Goal: Find specific page/section: Find specific page/section

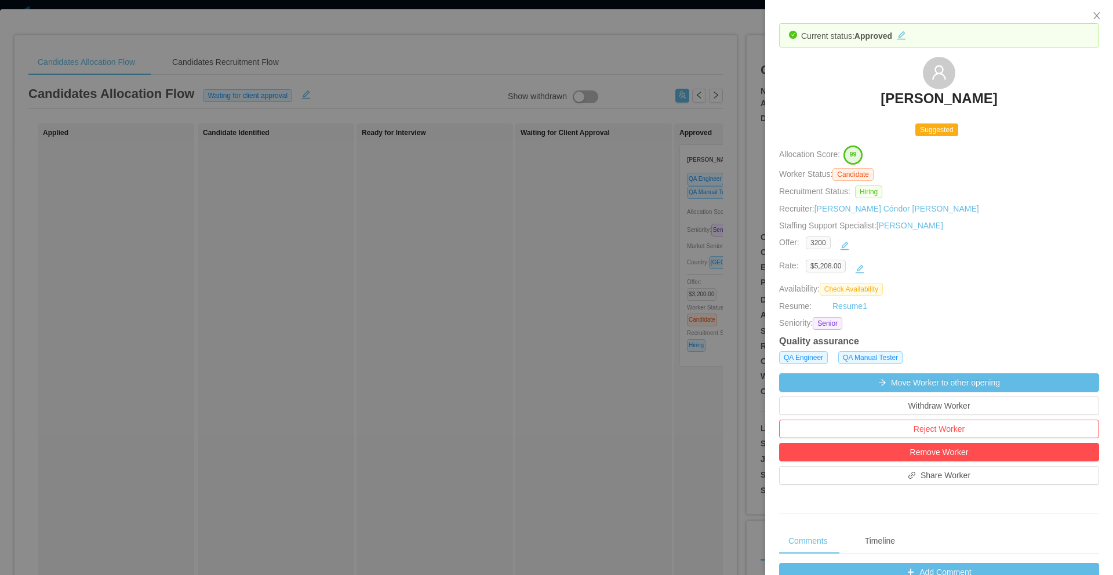
scroll to position [22, 0]
click at [1098, 16] on icon "icon: close" at bounding box center [1096, 15] width 9 height 9
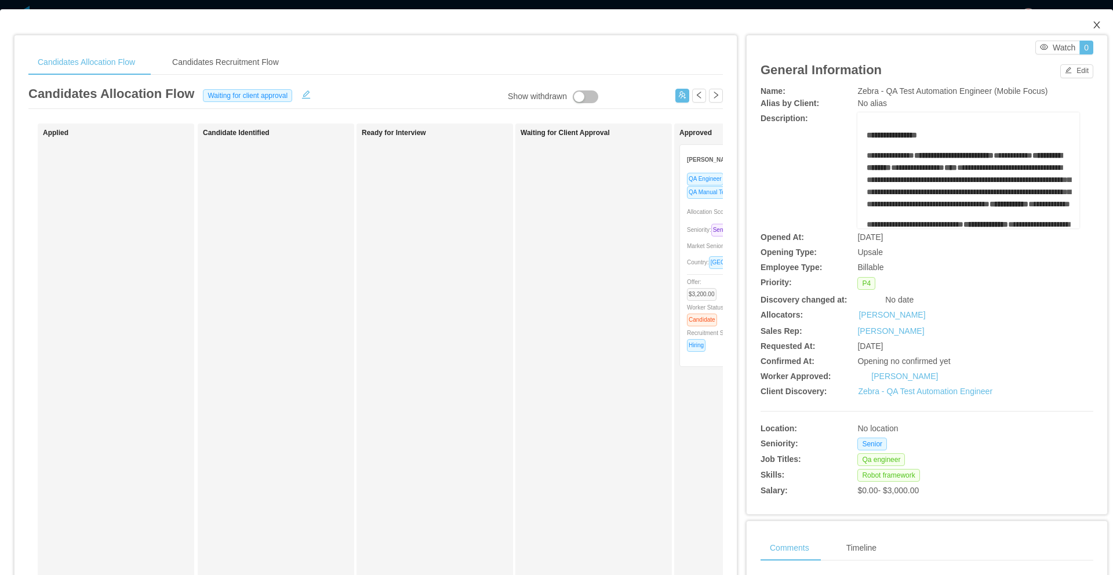
click at [1092, 23] on icon "icon: close" at bounding box center [1096, 24] width 9 height 9
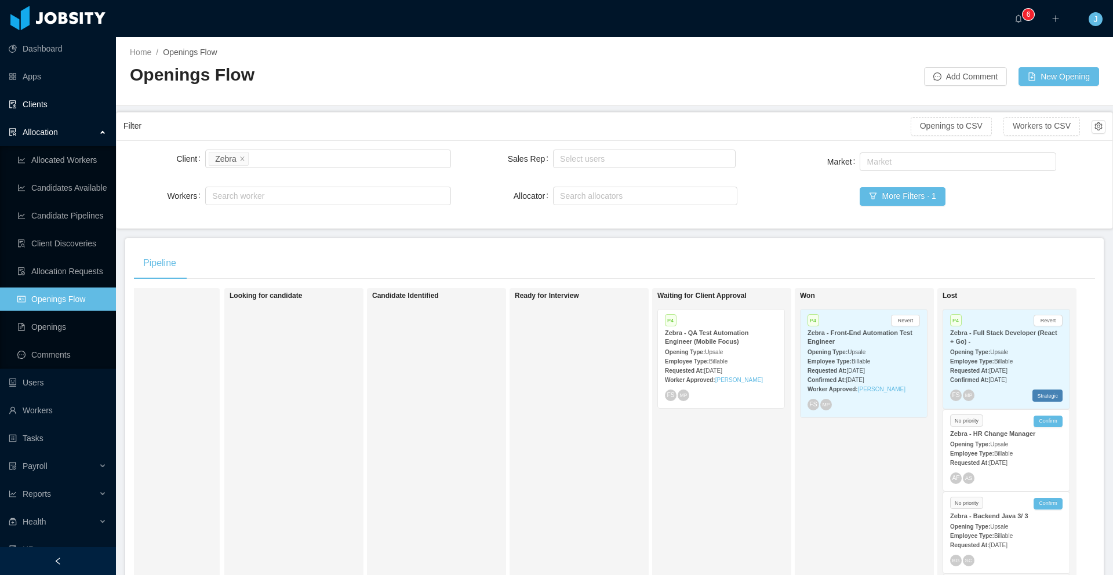
click at [36, 100] on link "Clients" at bounding box center [58, 104] width 98 height 23
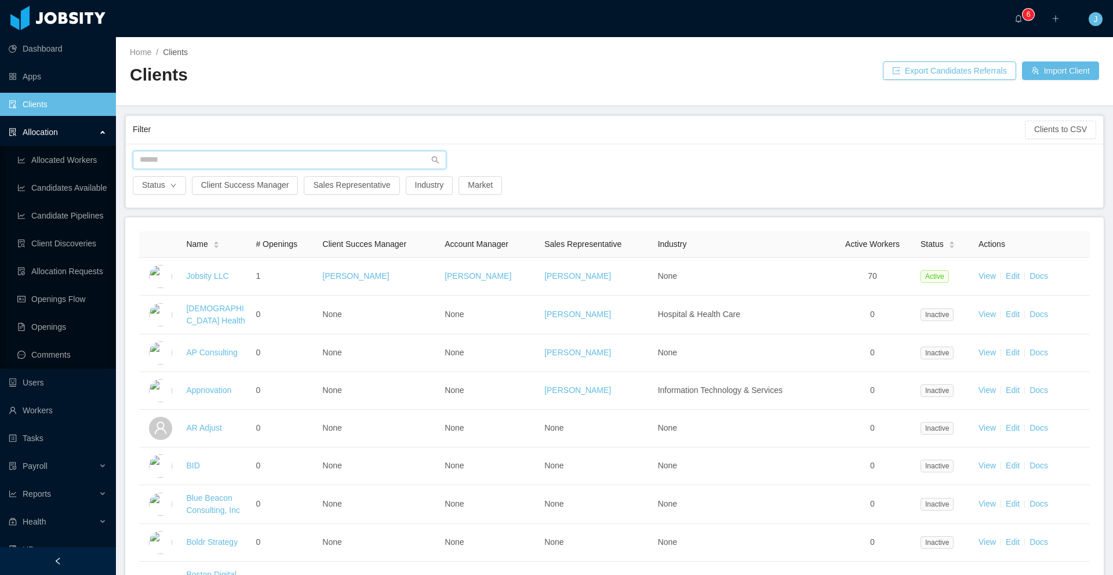
click at [209, 166] on input "text" at bounding box center [290, 160] width 314 height 19
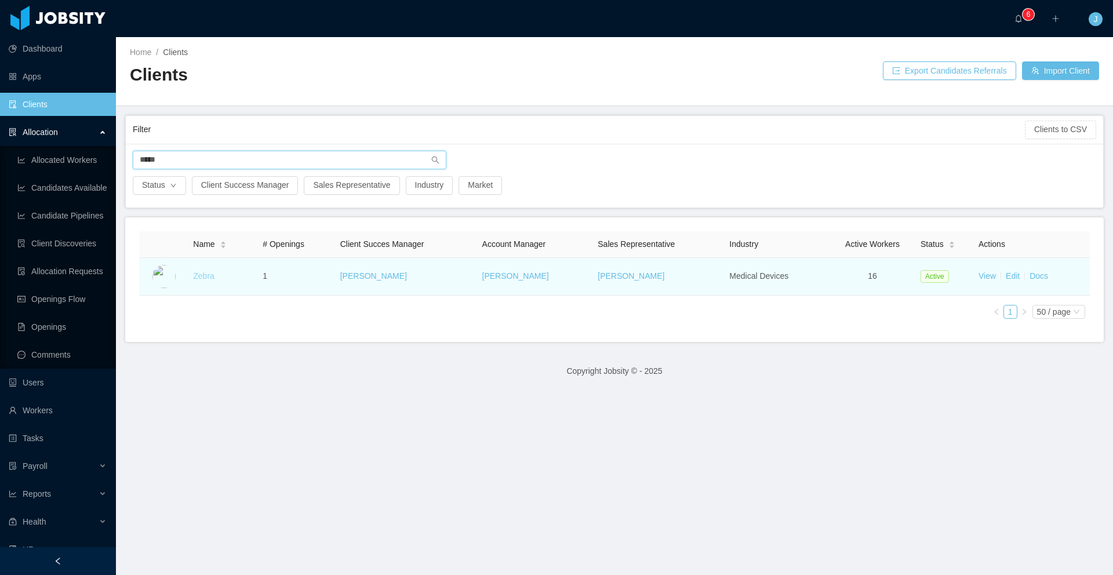
type input "*****"
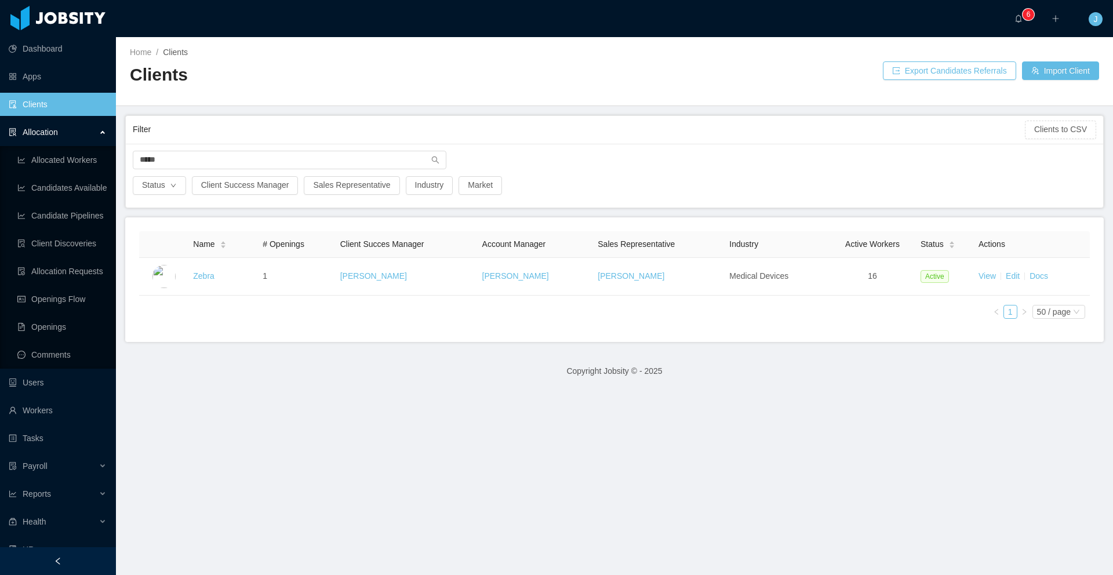
click at [206, 280] on link "Zebra" at bounding box center [203, 275] width 21 height 9
